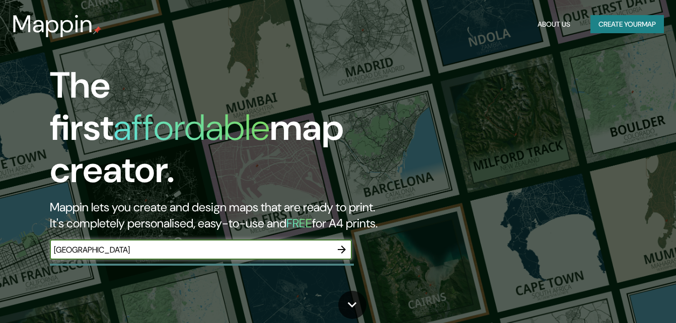
type input "[GEOGRAPHIC_DATA]"
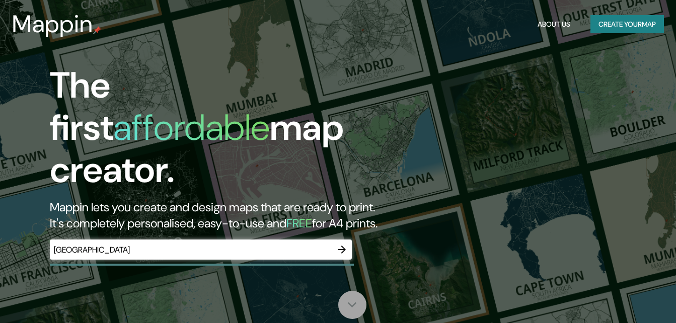
click at [347, 305] on icon at bounding box center [353, 305] width 18 height 18
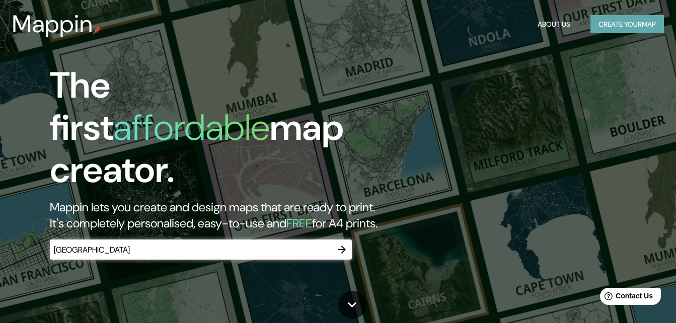
click at [612, 24] on button "Create your map" at bounding box center [628, 24] width 74 height 19
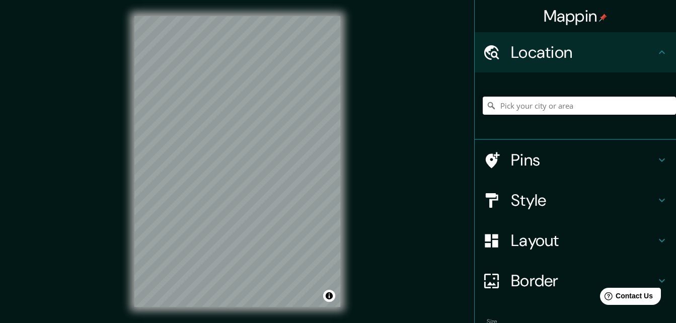
click at [523, 105] on input "Pick your city or area" at bounding box center [579, 106] width 193 height 18
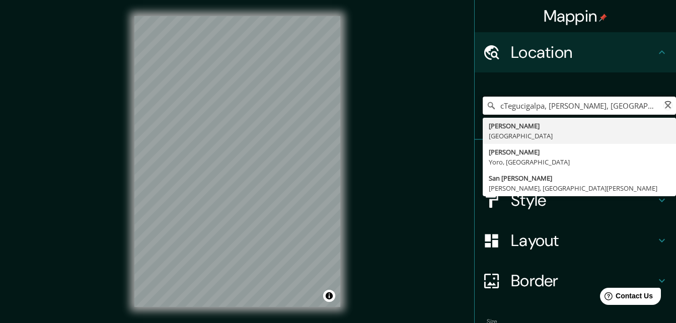
type input "Tegucigalpa, Francisco Morazán, Honduras"
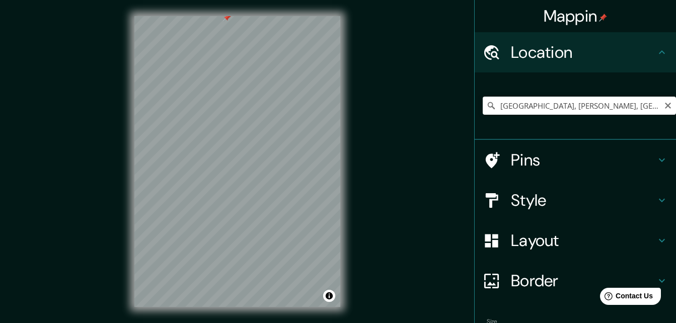
click at [511, 169] on h4 "Pins" at bounding box center [583, 160] width 145 height 20
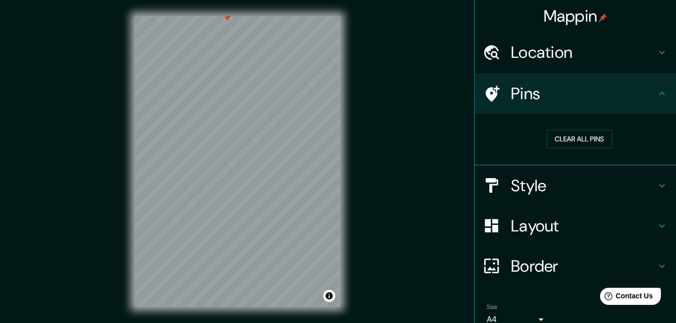
click at [539, 65] on div "Location" at bounding box center [575, 52] width 201 height 40
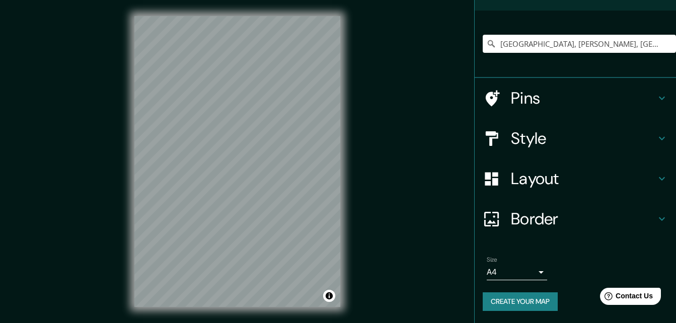
scroll to position [16, 0]
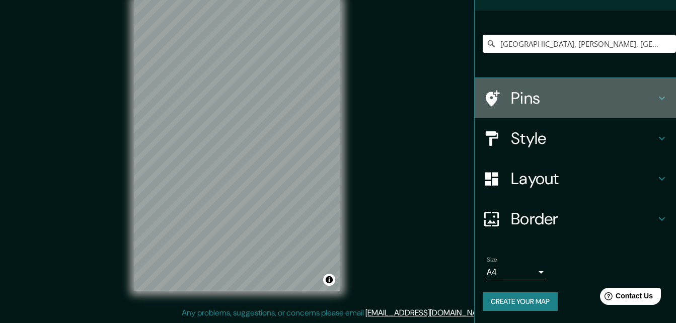
click at [516, 94] on h4 "Pins" at bounding box center [583, 98] width 145 height 20
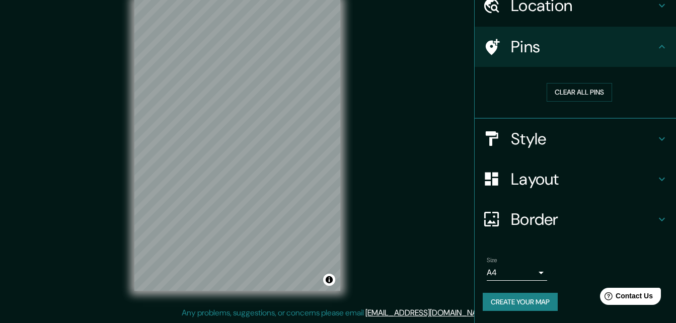
scroll to position [47, 0]
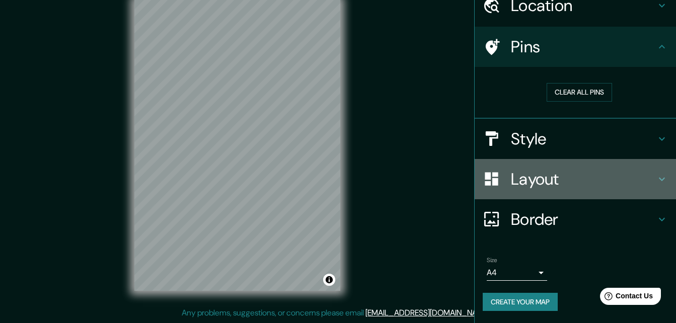
click at [579, 183] on h4 "Layout" at bounding box center [583, 179] width 145 height 20
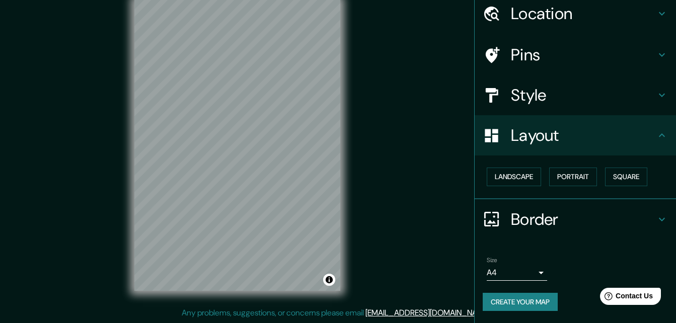
scroll to position [39, 0]
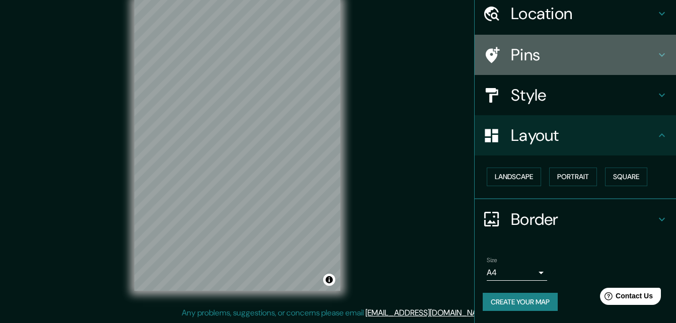
click at [529, 54] on h4 "Pins" at bounding box center [583, 55] width 145 height 20
